Goal: Information Seeking & Learning: Find specific fact

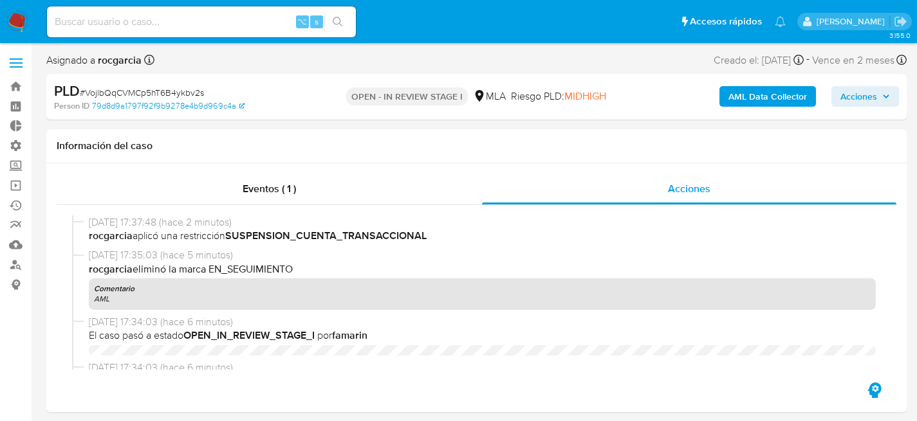
select select "10"
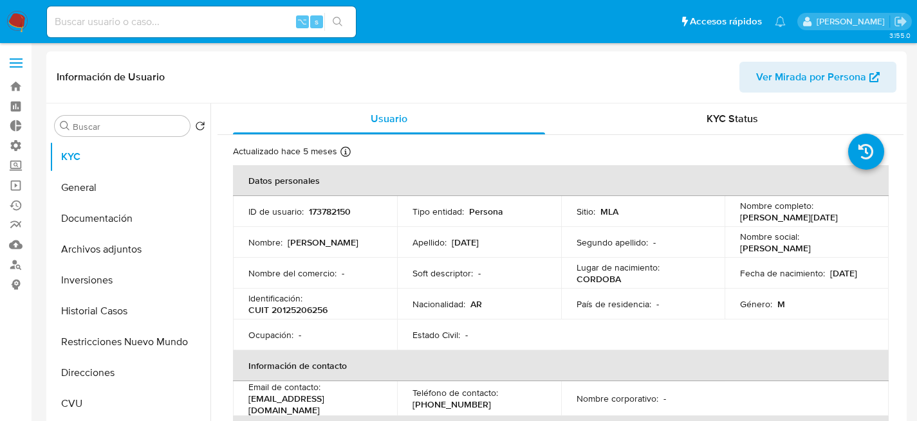
select select "10"
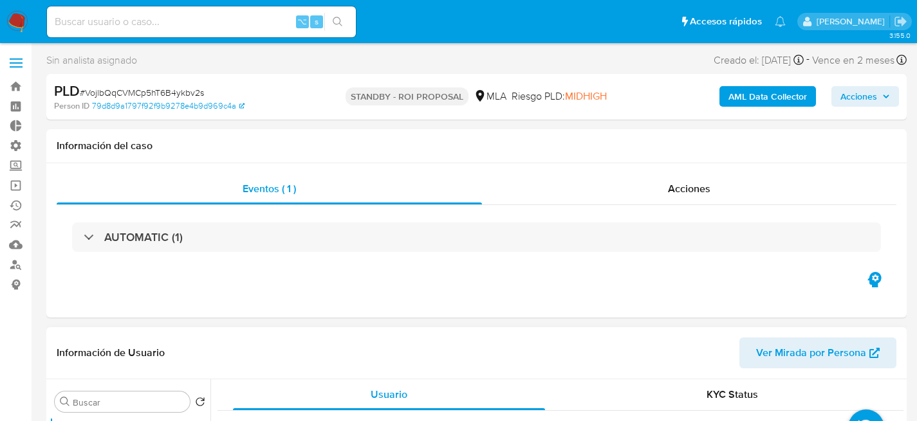
select select "10"
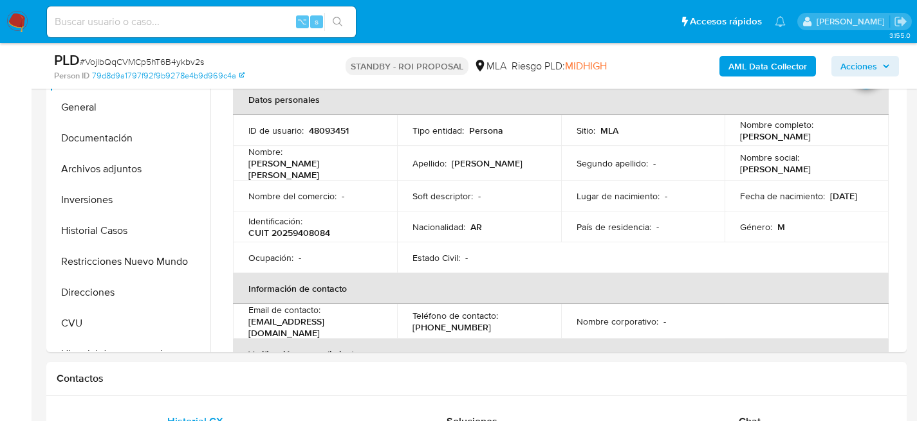
scroll to position [310, 0]
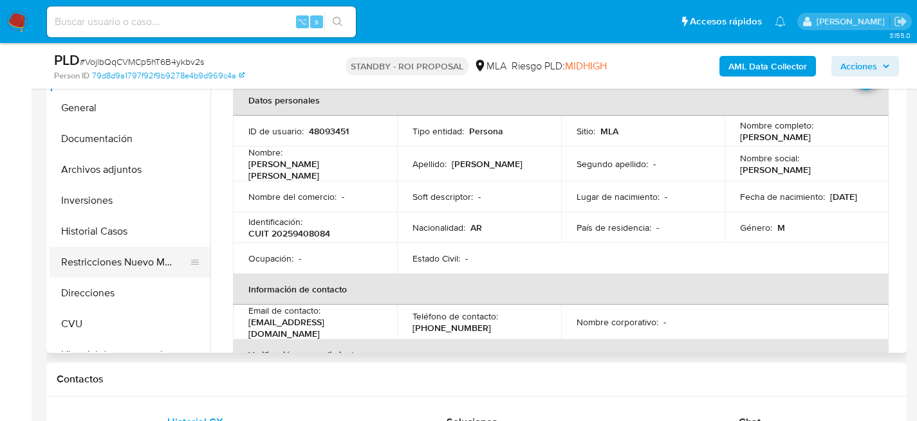
click at [113, 267] on button "Restricciones Nuevo Mundo" at bounding box center [125, 262] width 151 height 31
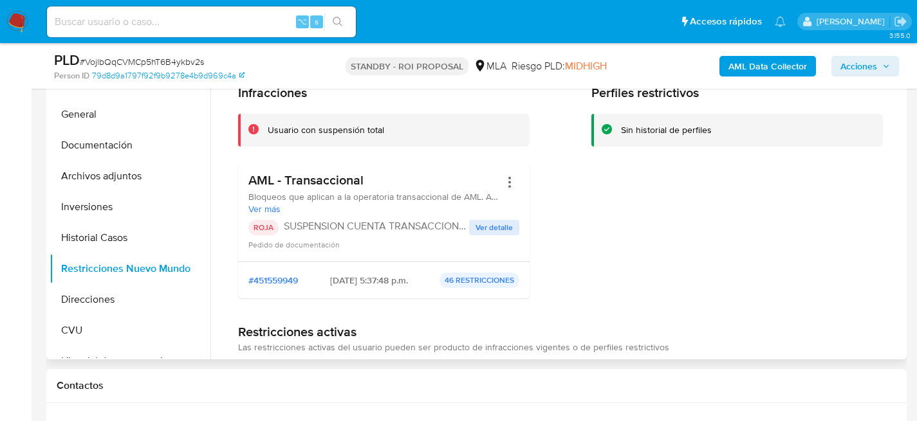
scroll to position [244, 0]
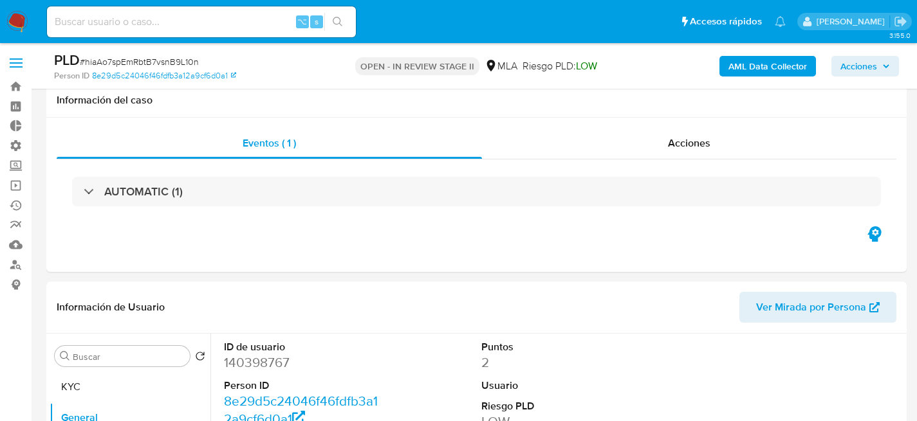
select select "10"
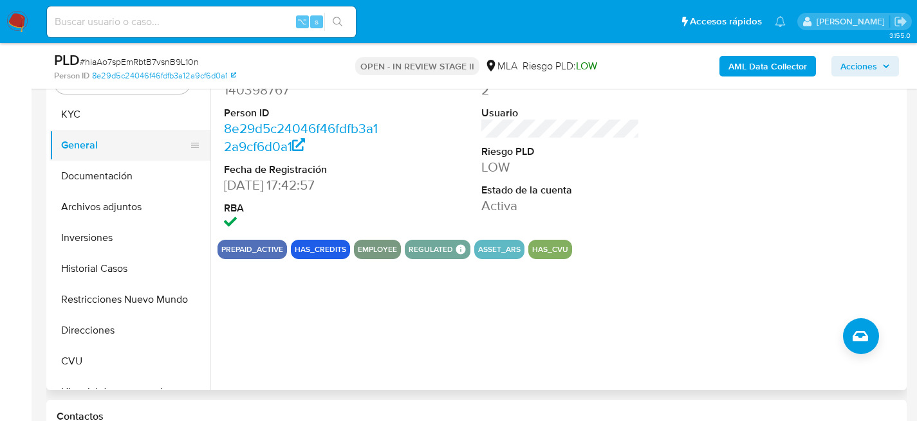
click at [108, 146] on button "General" at bounding box center [125, 145] width 151 height 31
click at [107, 133] on button "General" at bounding box center [125, 145] width 151 height 31
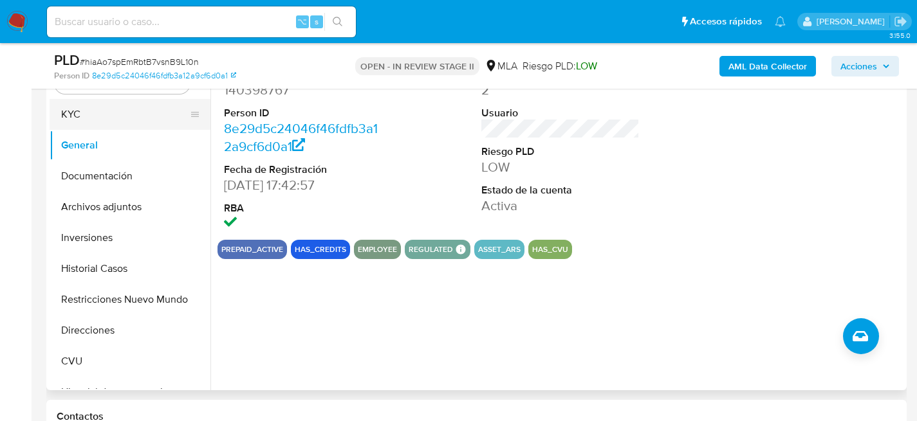
click at [108, 118] on button "KYC" at bounding box center [125, 114] width 151 height 31
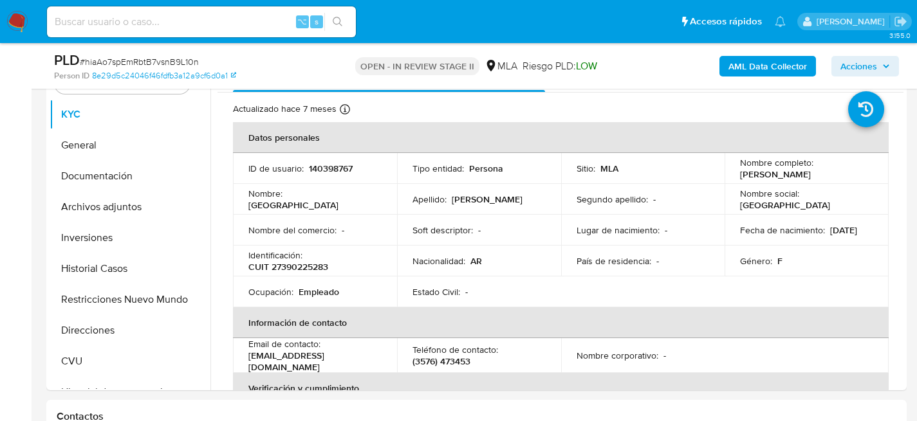
click at [211, 23] on input at bounding box center [201, 22] width 309 height 17
paste input "2416899286"
type input "2416899286"
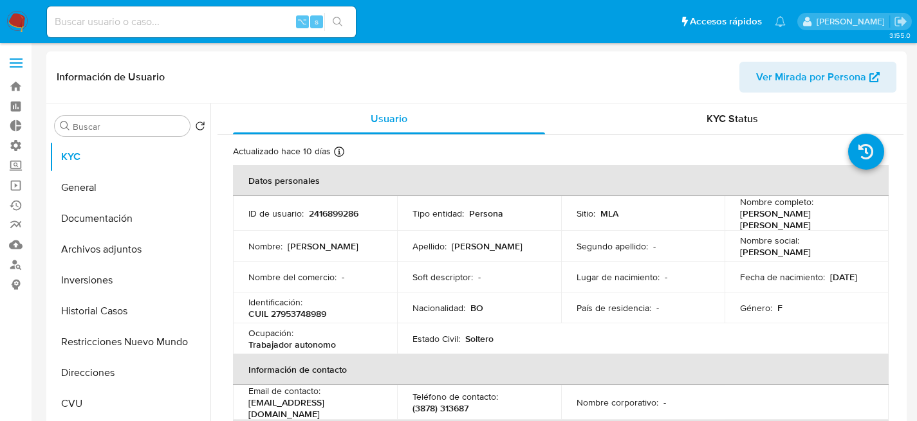
select select "10"
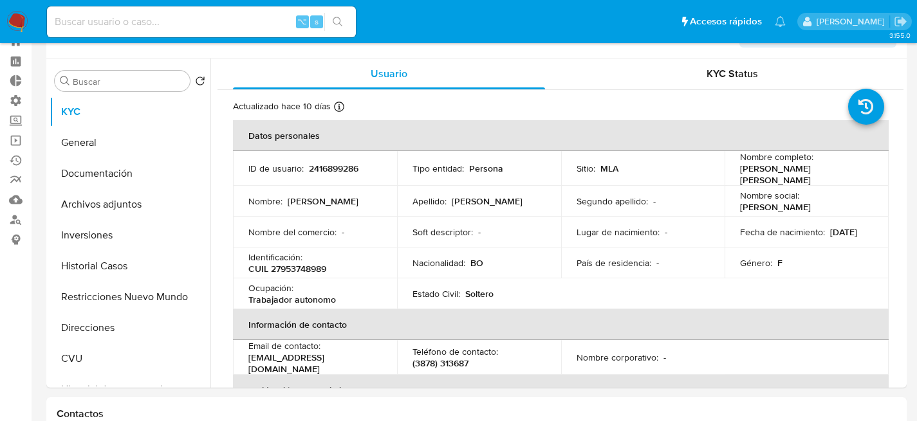
scroll to position [59, 0]
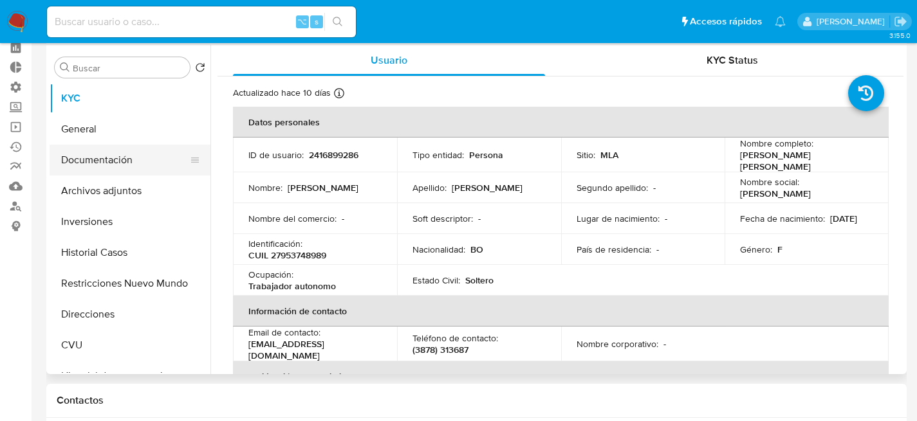
click at [91, 156] on button "Documentación" at bounding box center [125, 160] width 151 height 31
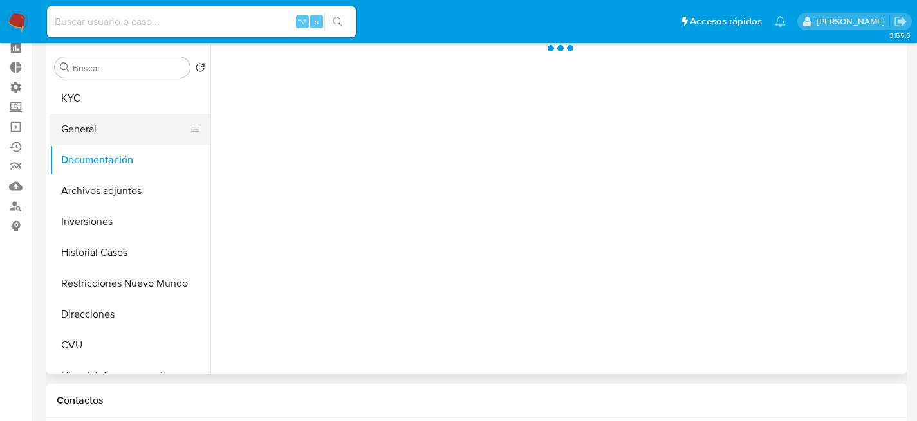
click at [91, 139] on button "General" at bounding box center [125, 129] width 151 height 31
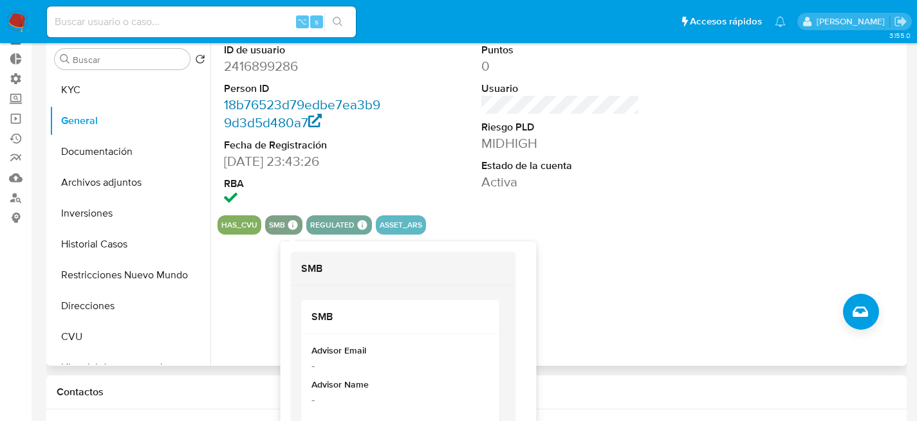
scroll to position [79, 0]
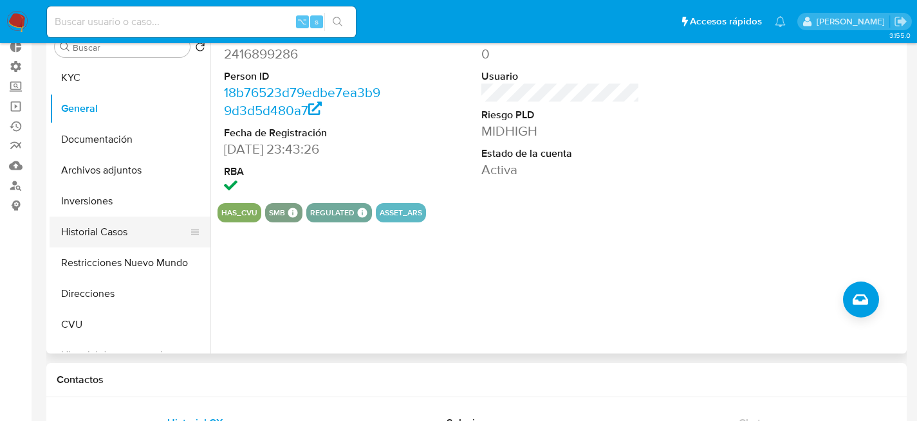
drag, startPoint x: 127, startPoint y: 260, endPoint x: 116, endPoint y: 229, distance: 32.8
click at [127, 256] on button "Restricciones Nuevo Mundo" at bounding box center [130, 263] width 161 height 31
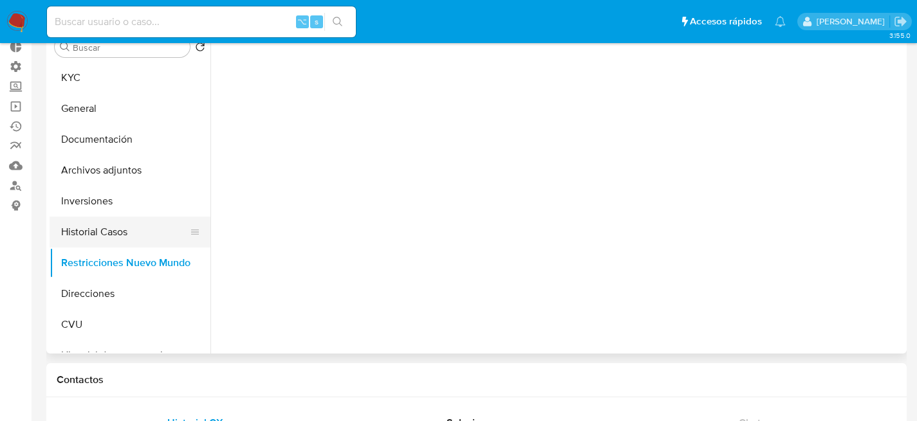
click at [116, 229] on button "Historial Casos" at bounding box center [125, 232] width 151 height 31
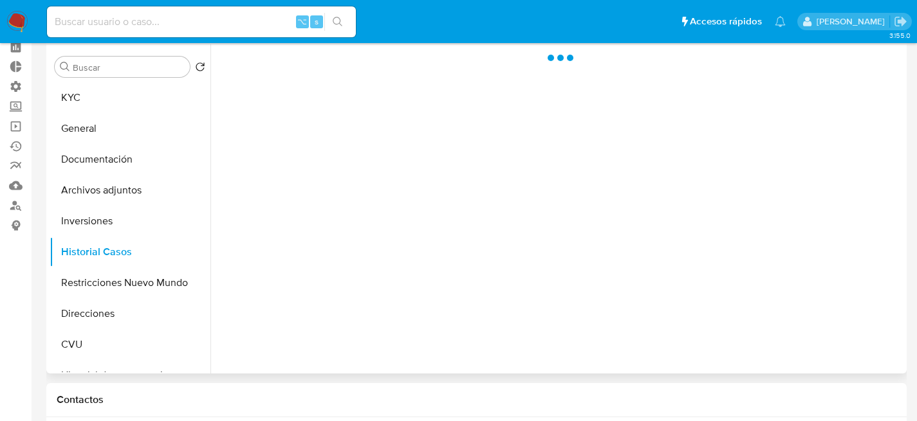
scroll to position [57, 0]
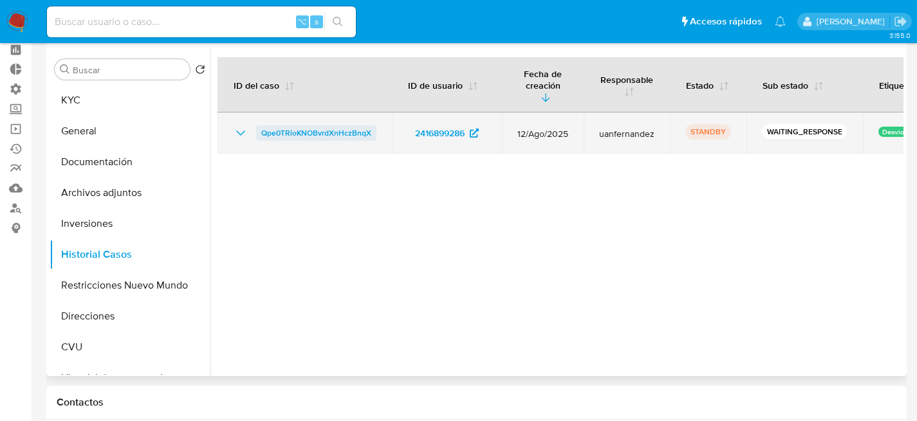
click at [326, 125] on span "Qpe0TRioKNOBvrdXnHczBnqX" at bounding box center [316, 132] width 110 height 15
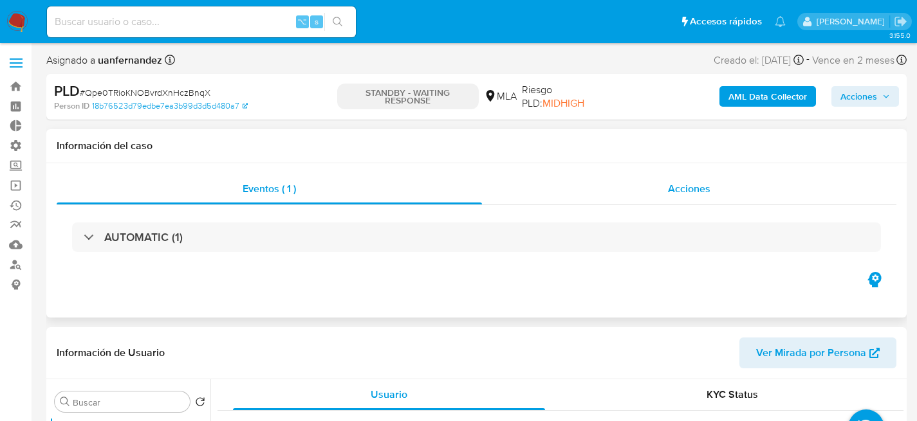
click at [689, 179] on div "Acciones" at bounding box center [689, 189] width 414 height 31
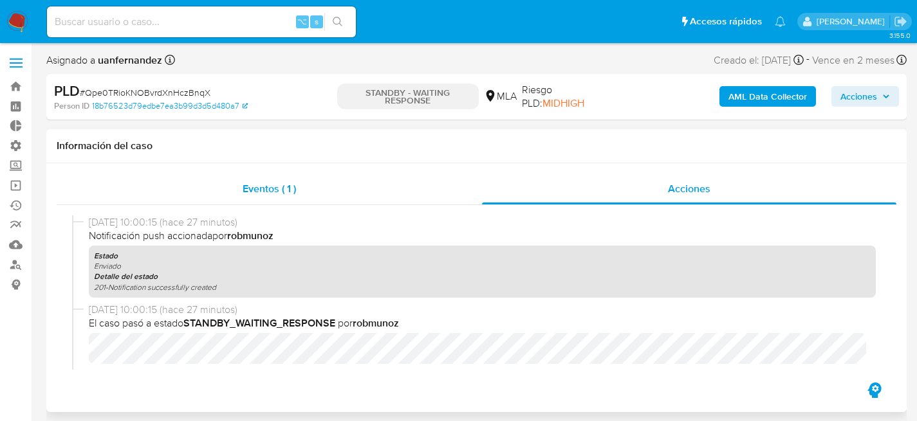
select select "10"
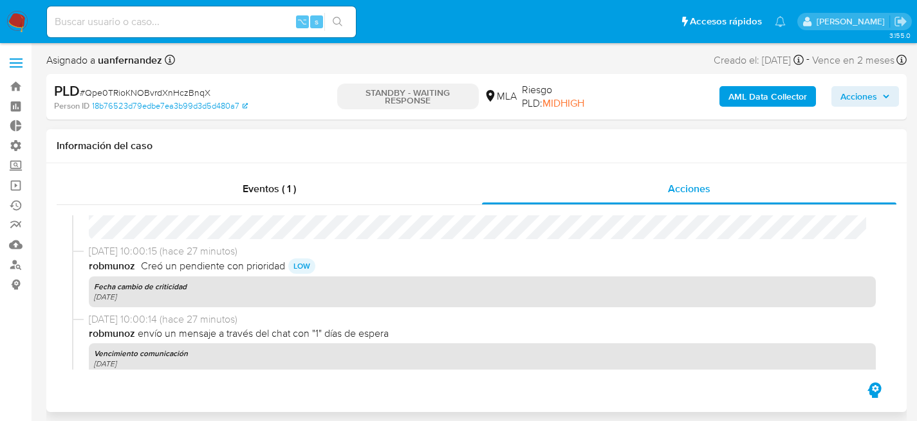
scroll to position [140, 0]
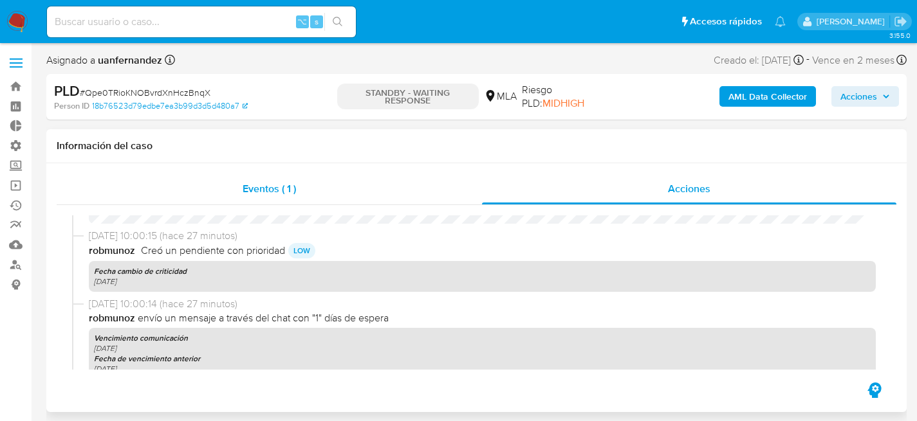
click at [251, 180] on div "Eventos ( 1 )" at bounding box center [269, 189] width 425 height 31
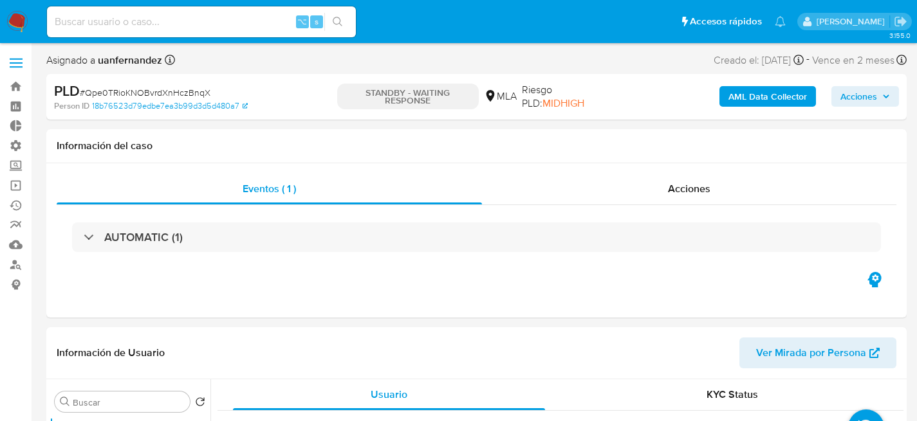
click at [211, 23] on input at bounding box center [201, 22] width 309 height 17
paste input "1987824052"
type input "1987824052"
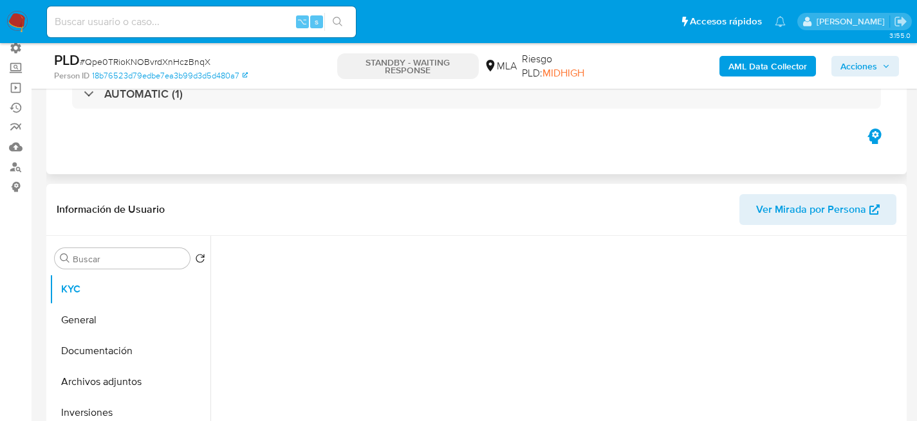
scroll to position [118, 0]
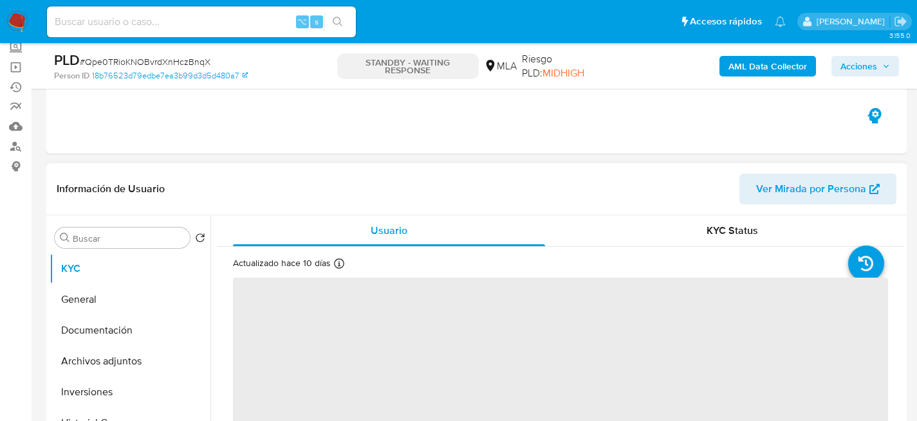
select select "10"
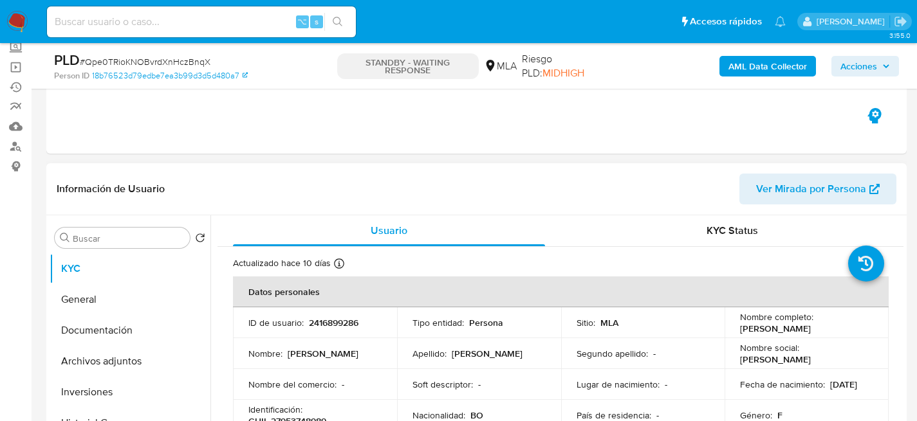
click at [334, 321] on p "2416899286" at bounding box center [334, 323] width 50 height 12
copy p "2416899286"
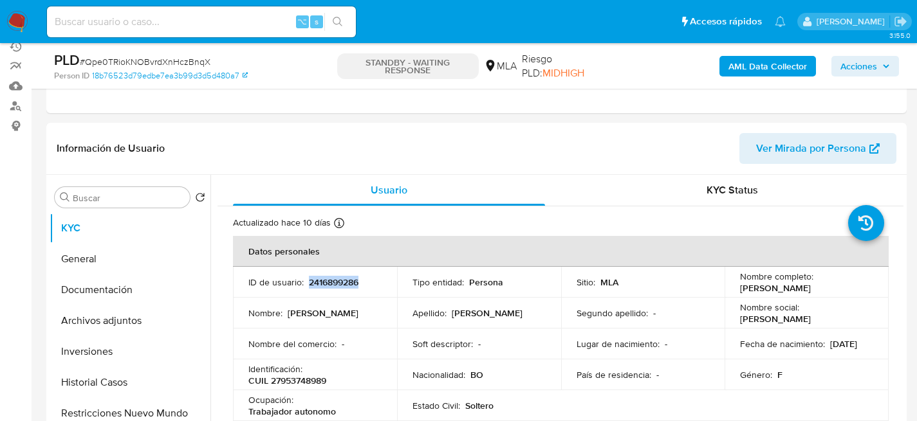
scroll to position [354, 0]
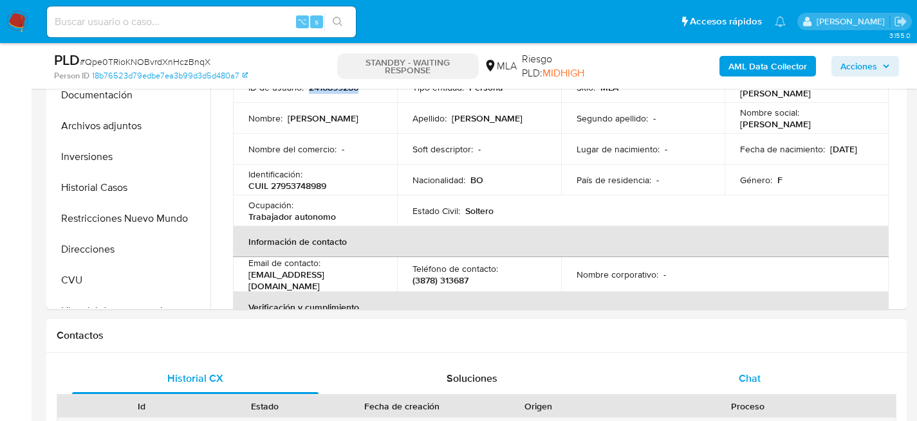
click at [691, 387] on div "Chat" at bounding box center [749, 378] width 246 height 31
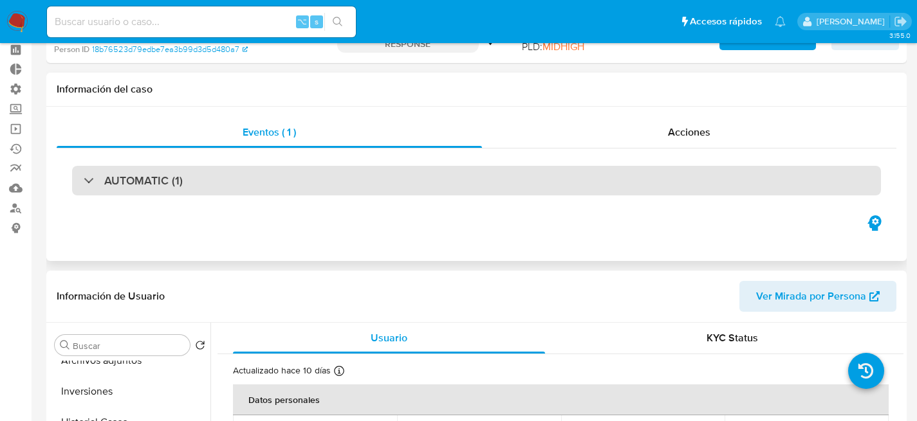
scroll to position [4, 0]
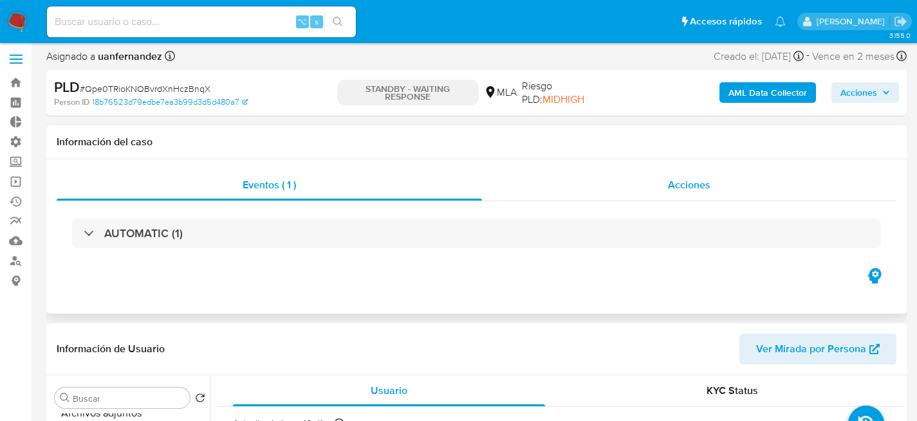
click at [659, 181] on div "Acciones" at bounding box center [689, 185] width 414 height 31
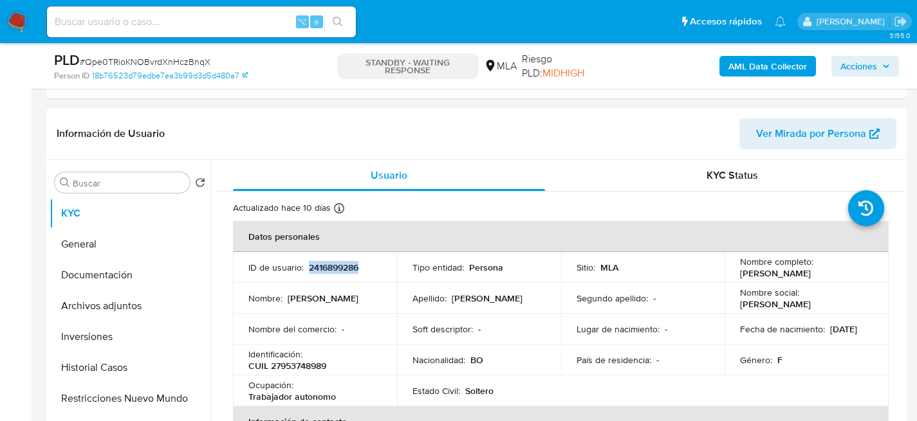
scroll to position [289, 0]
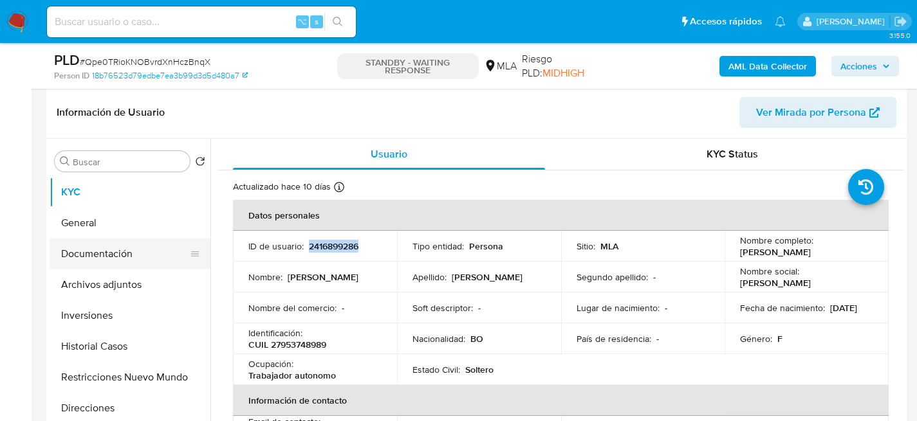
click at [101, 249] on button "Documentación" at bounding box center [125, 254] width 151 height 31
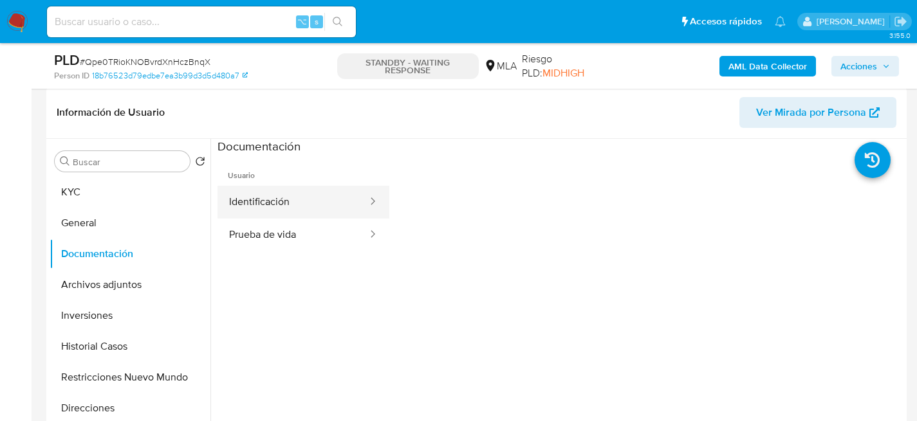
click at [298, 213] on button "Identificación" at bounding box center [292, 202] width 151 height 33
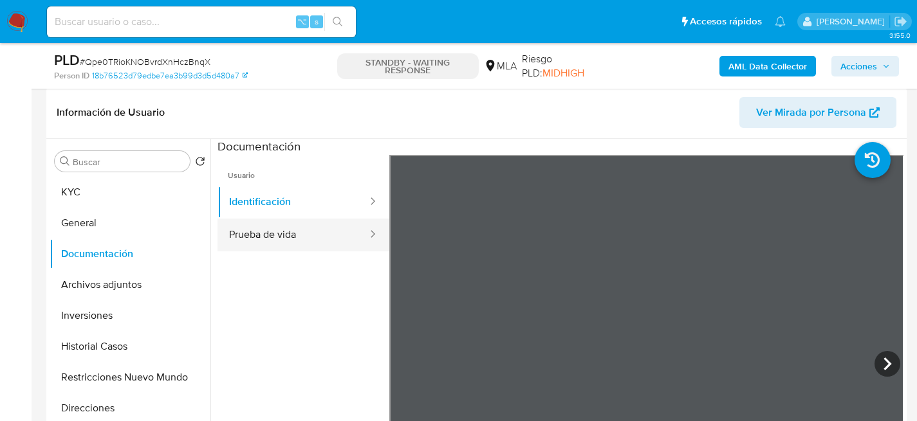
click at [298, 229] on button "Prueba de vida" at bounding box center [292, 235] width 151 height 33
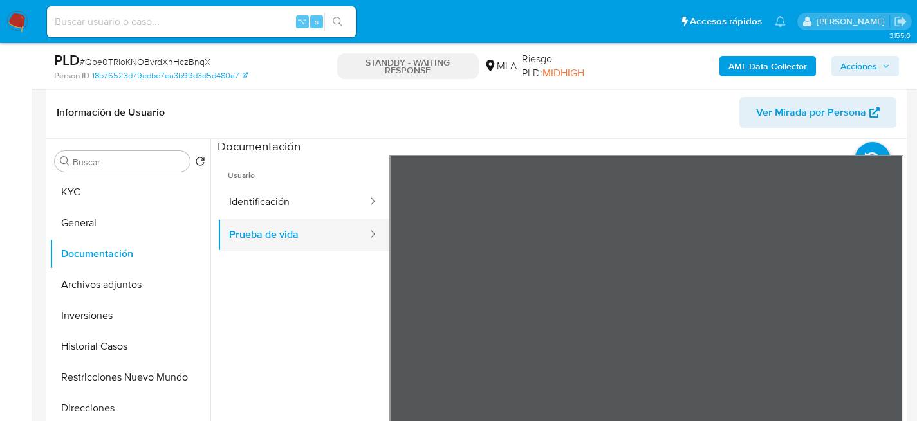
click at [265, 219] on button "Prueba de vida" at bounding box center [292, 235] width 151 height 33
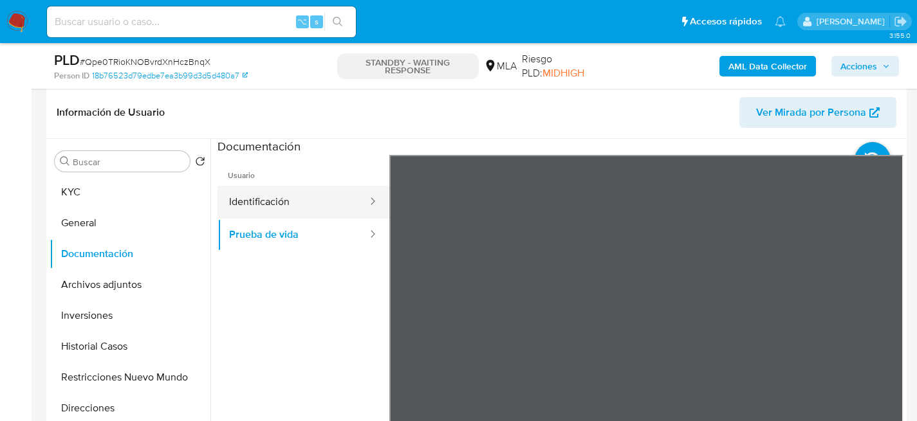
click at [254, 205] on button "Identificación" at bounding box center [292, 202] width 151 height 33
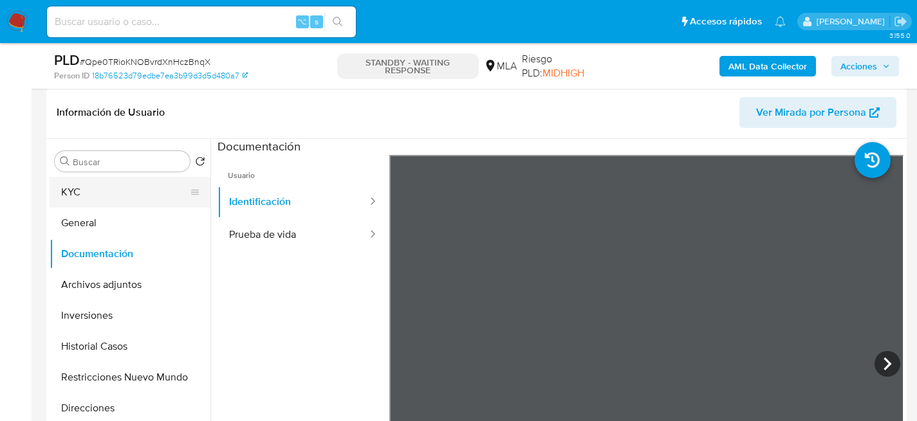
click at [115, 193] on button "KYC" at bounding box center [125, 192] width 151 height 31
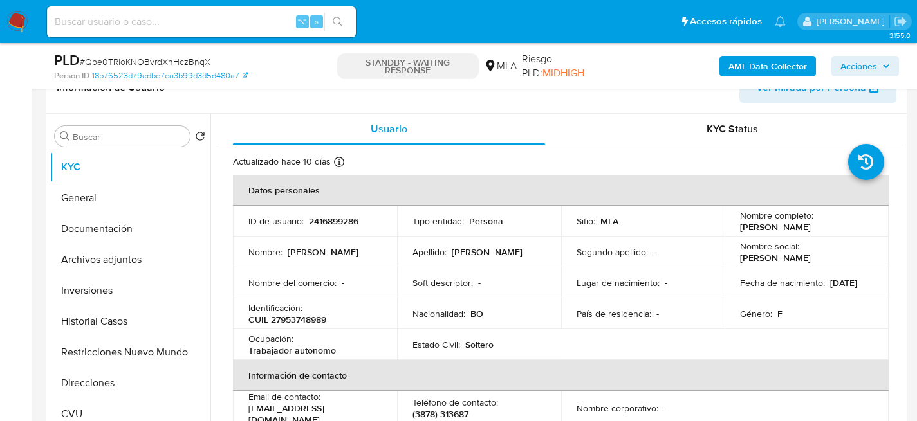
scroll to position [325, 0]
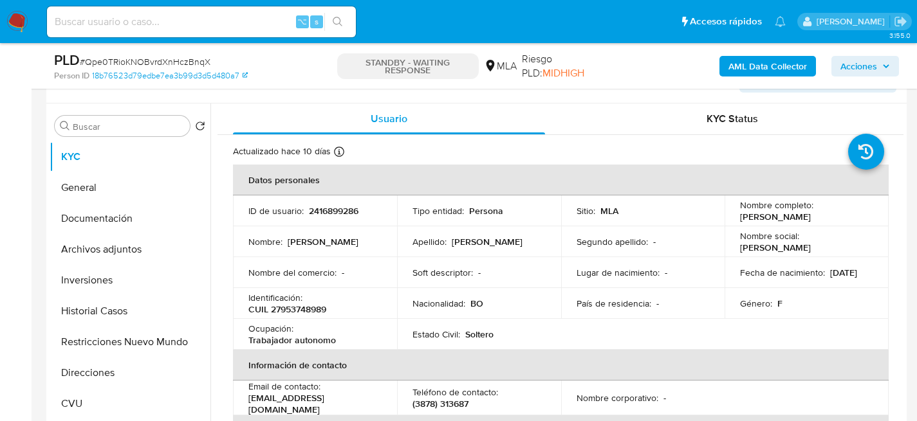
click at [309, 310] on p "CUIL 27953748989" at bounding box center [287, 310] width 78 height 12
copy p "27953748989"
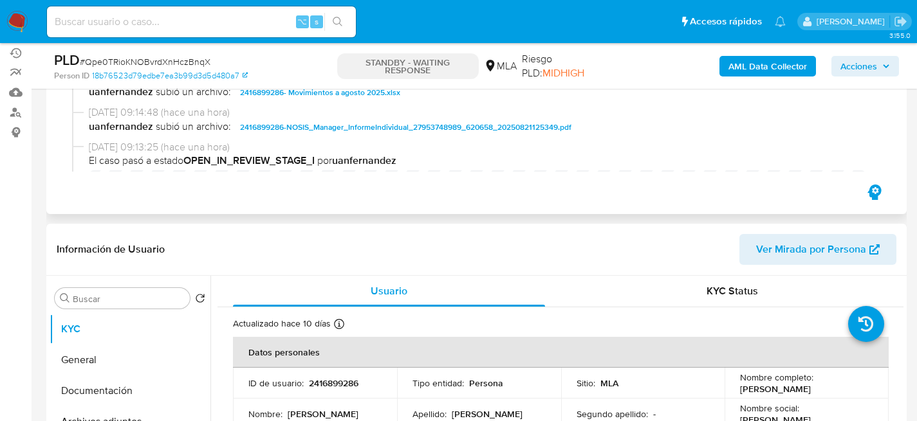
scroll to position [65, 0]
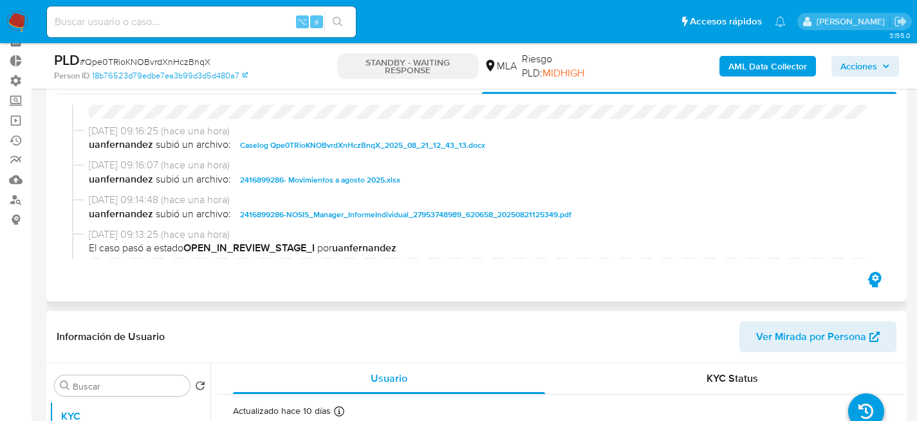
click at [295, 141] on span "Caselog Qpe0TRioKNOBvrdXnHczBnqX_2025_08_21_12_43_13.docx" at bounding box center [362, 145] width 245 height 15
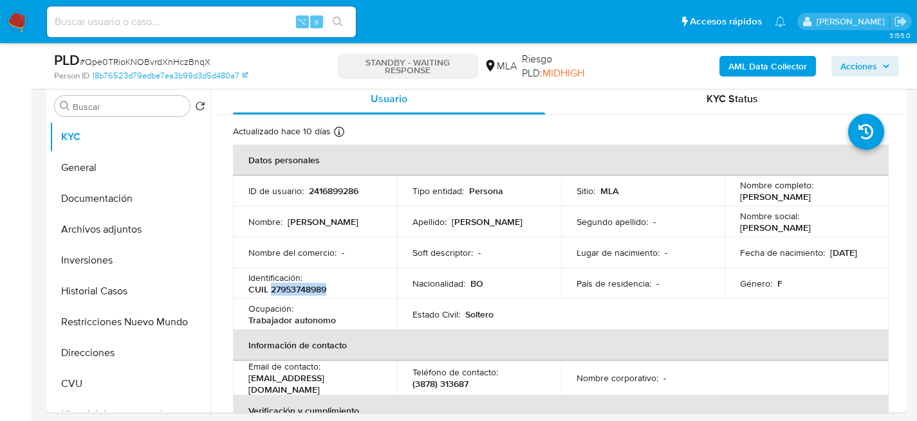
scroll to position [349, 0]
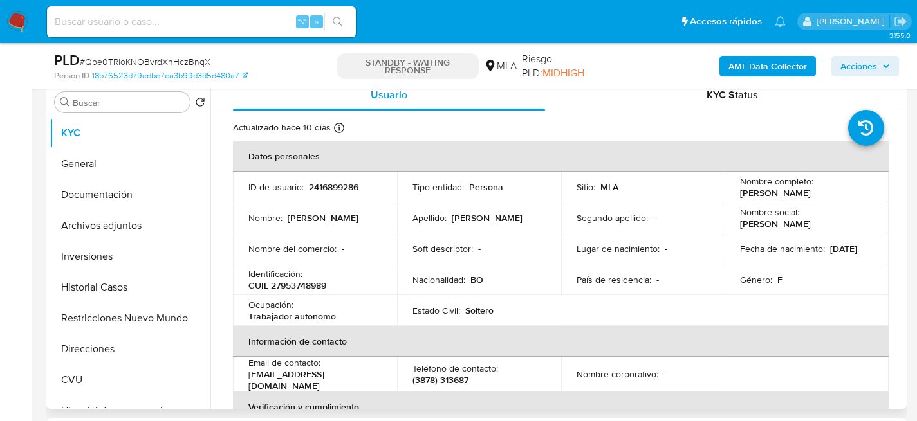
click at [417, 252] on p "Soft descriptor :" at bounding box center [442, 249] width 60 height 12
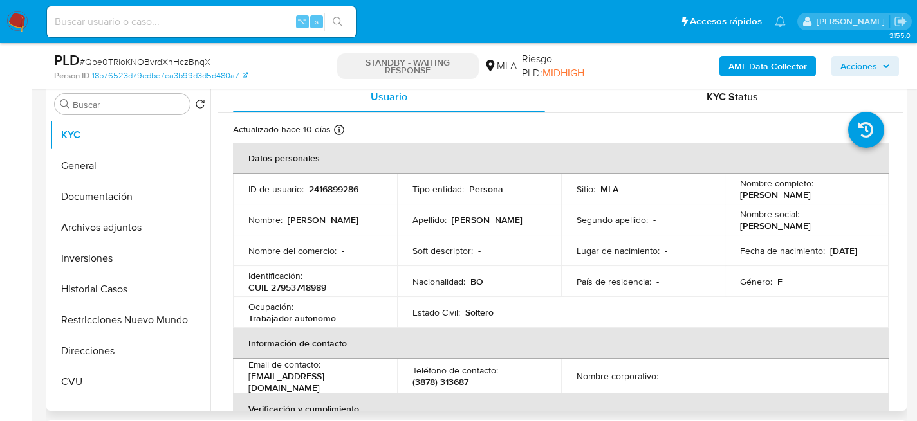
scroll to position [346, 0]
